Goal: Information Seeking & Learning: Learn about a topic

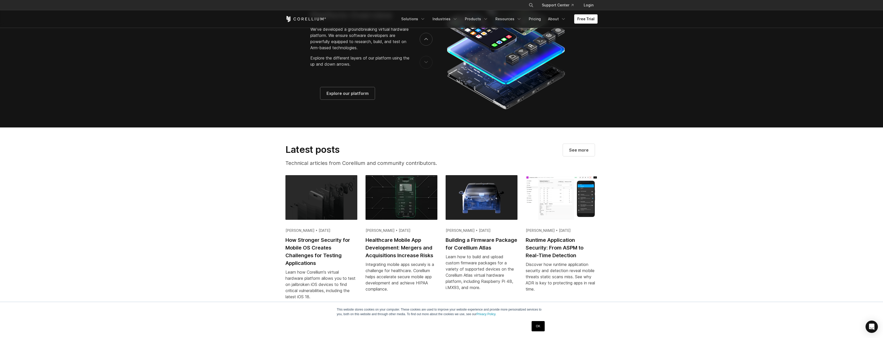
scroll to position [977, 0]
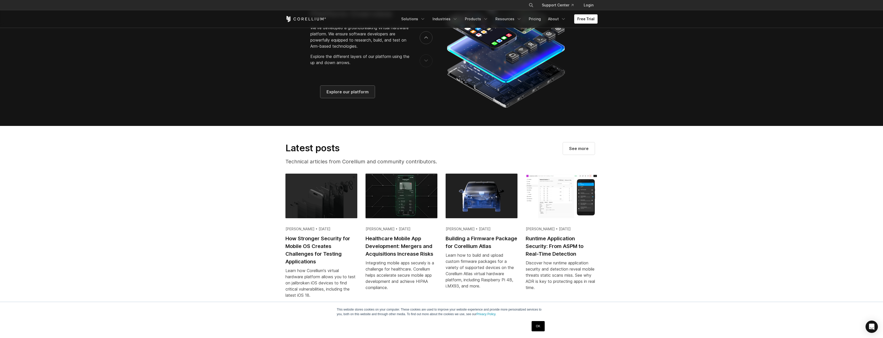
click at [350, 95] on span "Explore our platform" at bounding box center [348, 92] width 42 height 6
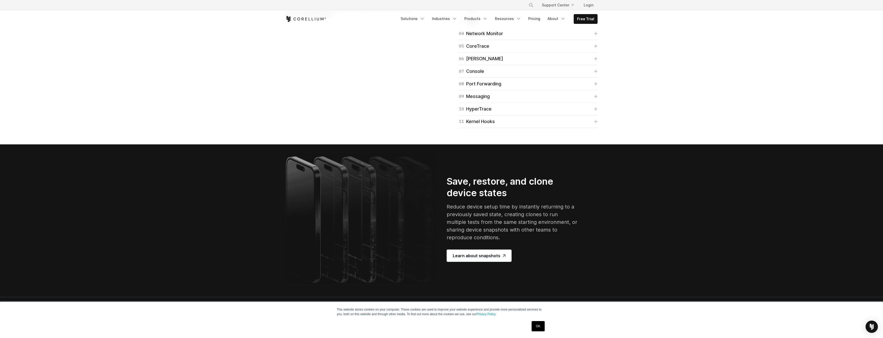
scroll to position [838, 0]
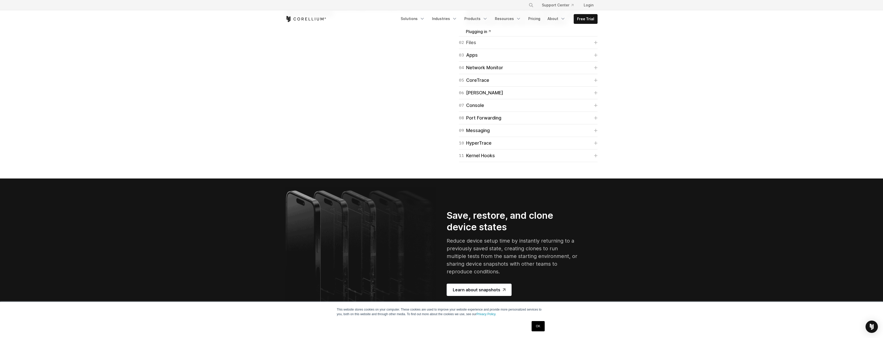
click at [596, 44] on icon at bounding box center [595, 42] width 3 height 3
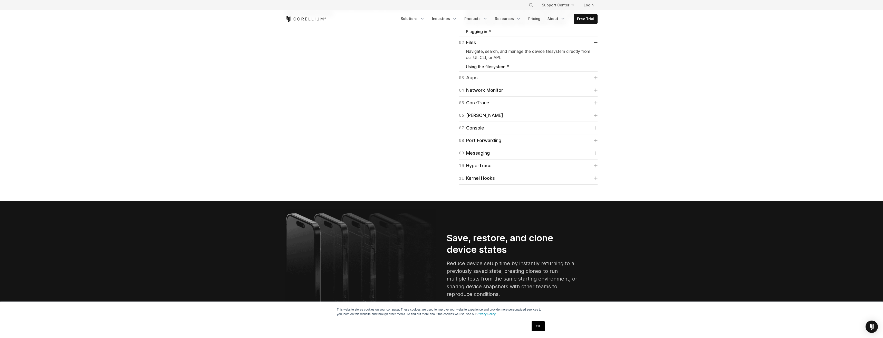
click at [596, 79] on icon at bounding box center [595, 77] width 3 height 3
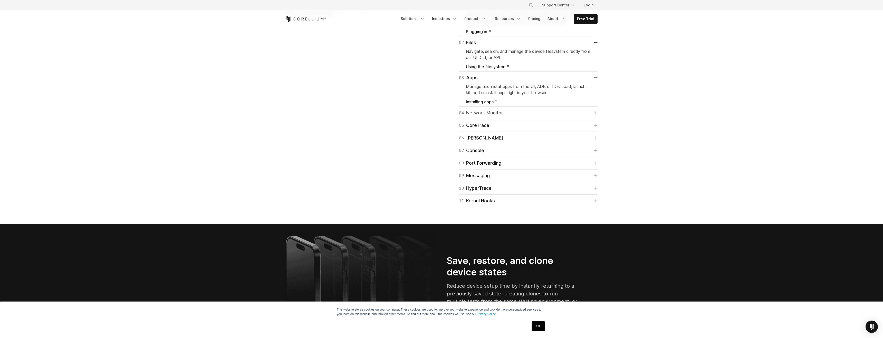
click at [594, 115] on icon at bounding box center [596, 113] width 4 height 4
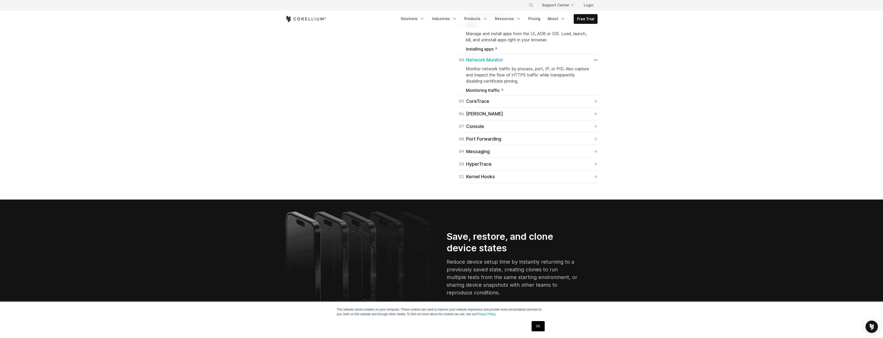
scroll to position [892, 0]
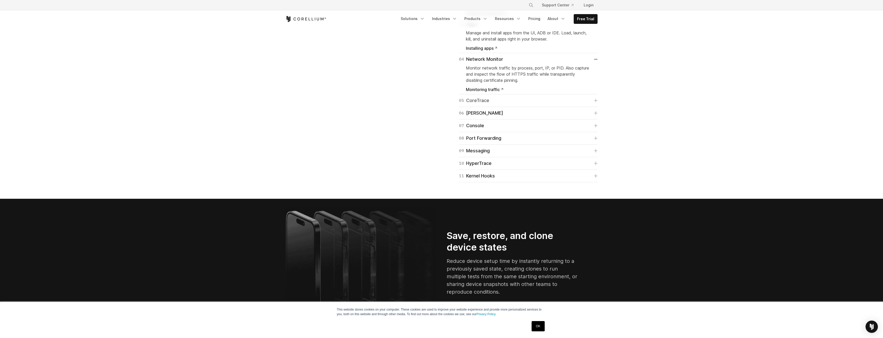
click at [597, 102] on icon at bounding box center [596, 101] width 4 height 4
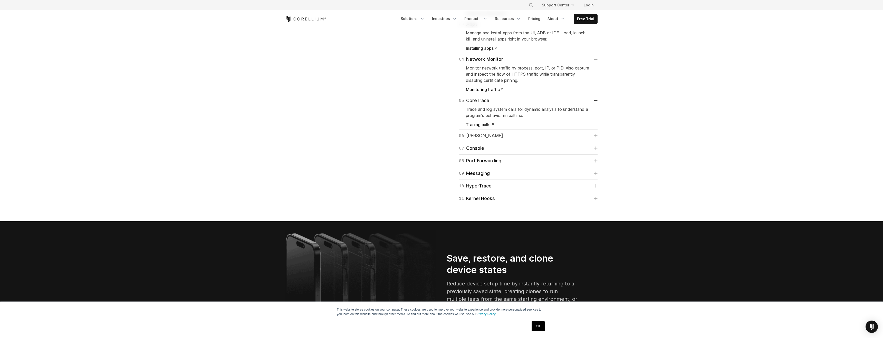
click at [596, 137] on icon at bounding box center [595, 135] width 3 height 3
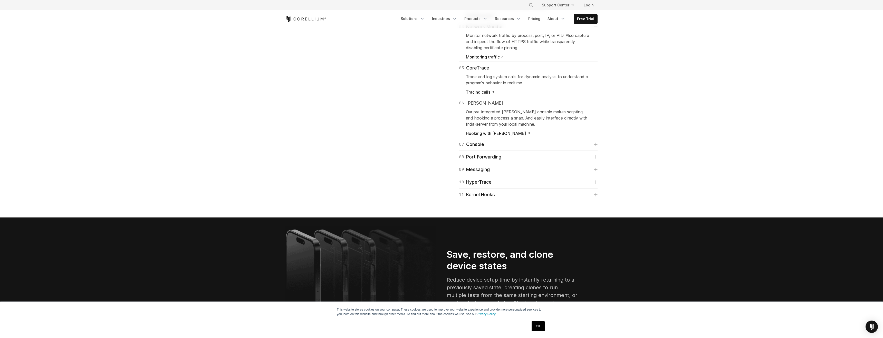
scroll to position [929, 0]
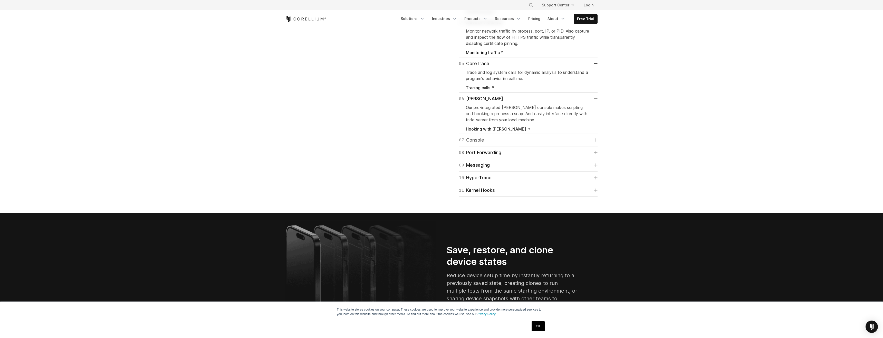
click at [595, 142] on icon at bounding box center [596, 140] width 4 height 4
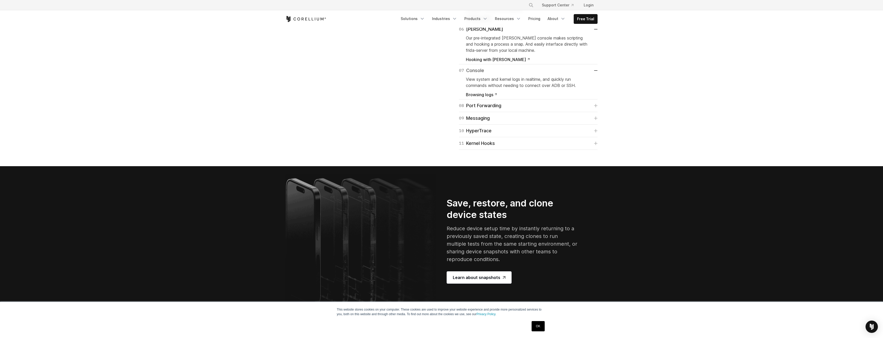
scroll to position [1002, 0]
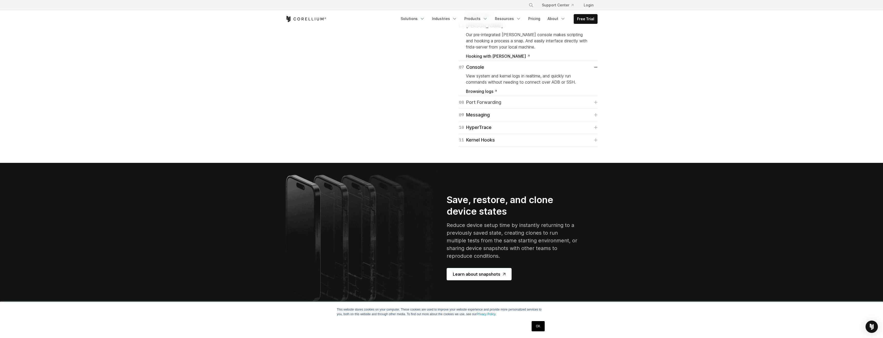
click at [596, 104] on icon at bounding box center [596, 103] width 4 height 4
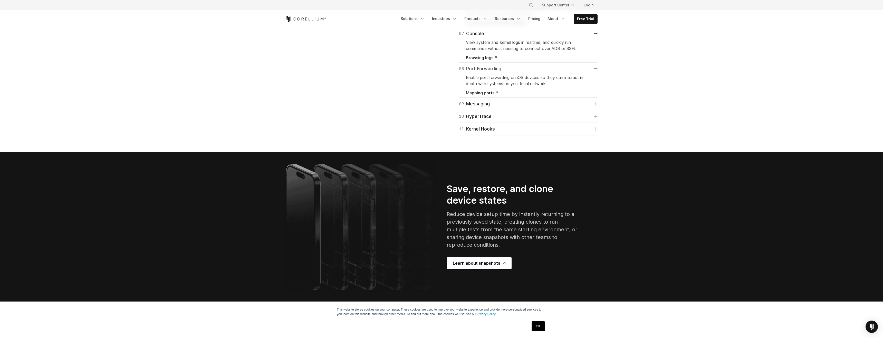
scroll to position [1036, 0]
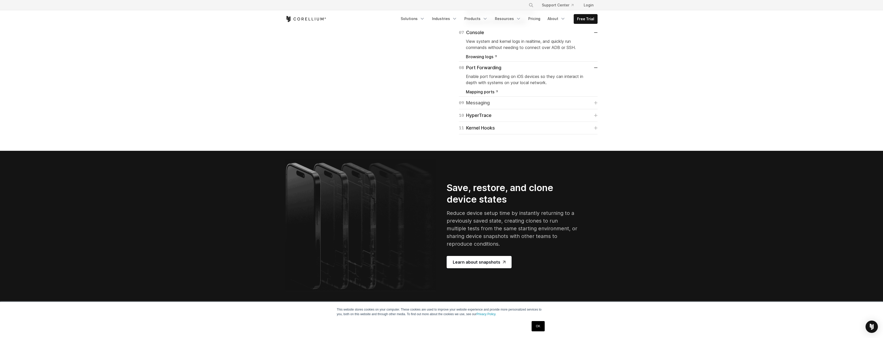
click at [596, 105] on icon at bounding box center [596, 103] width 4 height 4
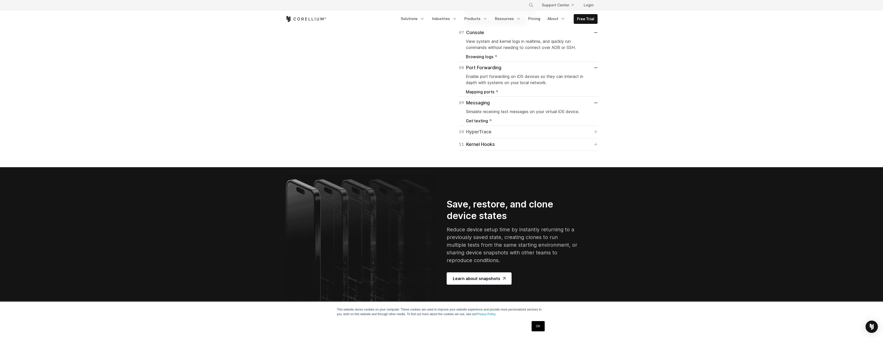
click at [596, 134] on icon at bounding box center [595, 131] width 3 height 3
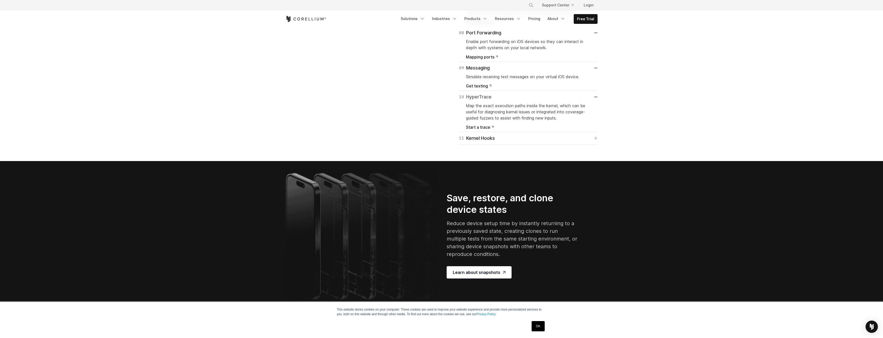
scroll to position [1074, 0]
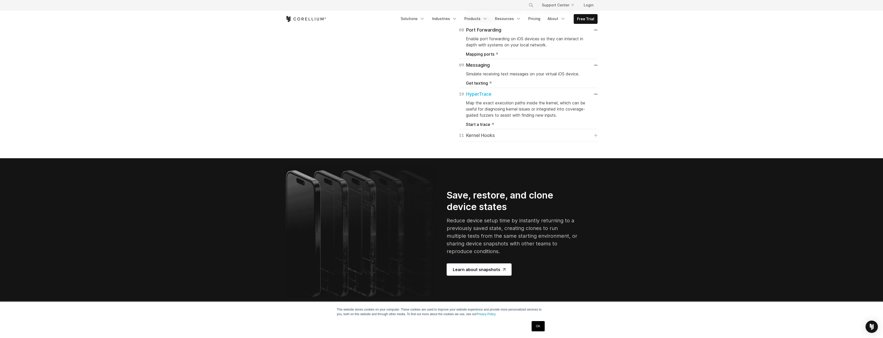
click at [595, 137] on icon at bounding box center [595, 135] width 3 height 3
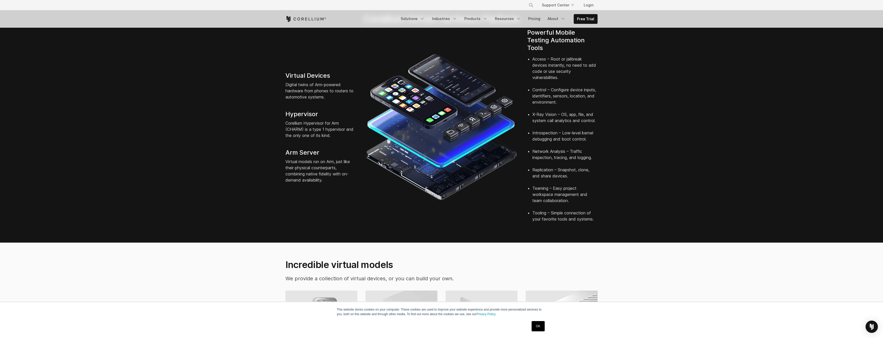
scroll to position [0, 0]
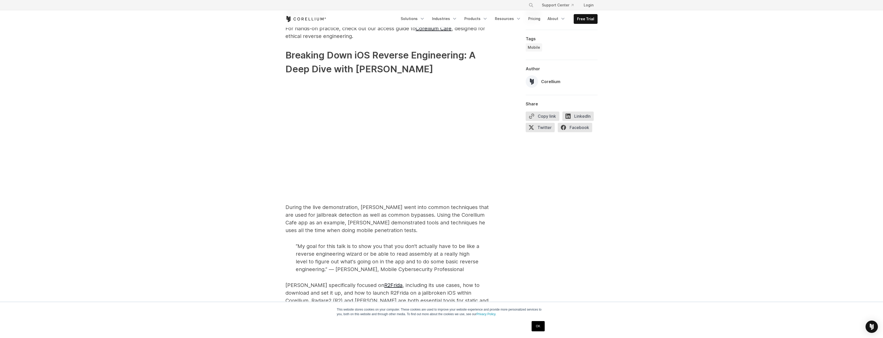
scroll to position [629, 0]
